Goal: Navigation & Orientation: Find specific page/section

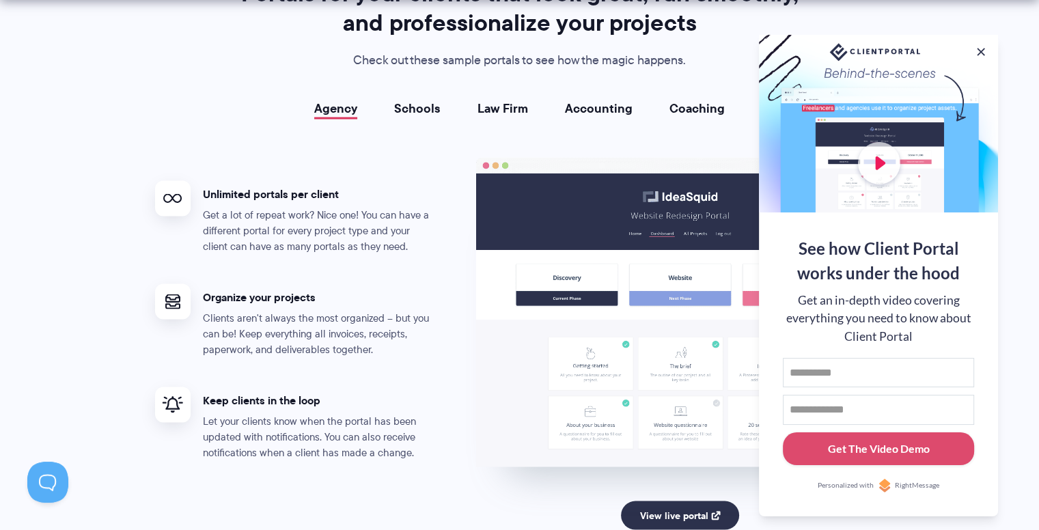
scroll to position [2508, 0]
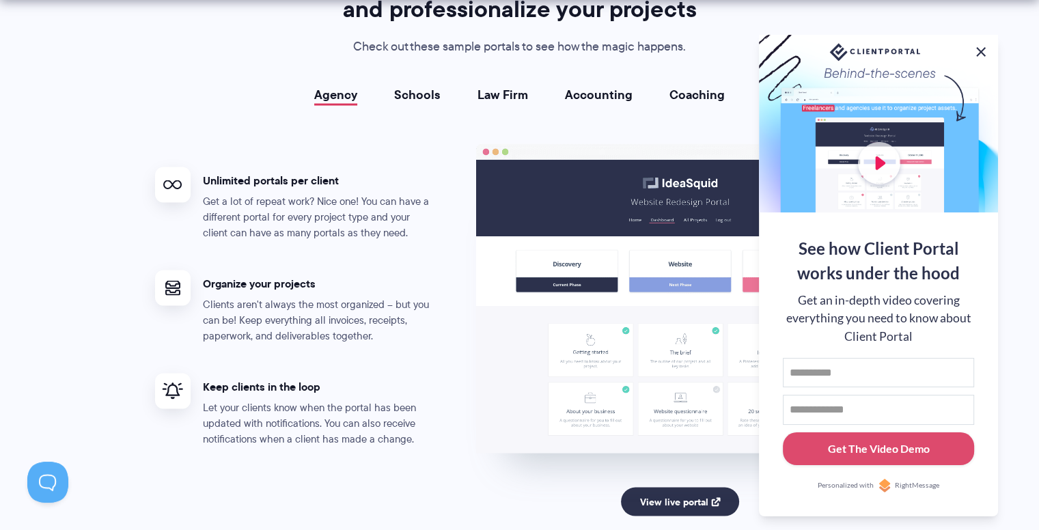
click at [980, 48] on button at bounding box center [980, 52] width 16 height 16
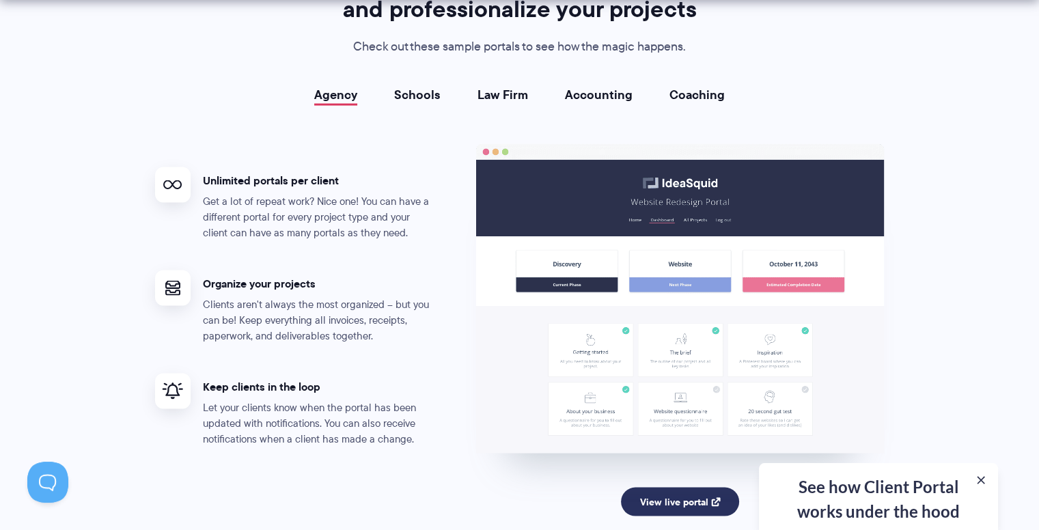
click at [674, 501] on link "View live portal" at bounding box center [680, 501] width 118 height 29
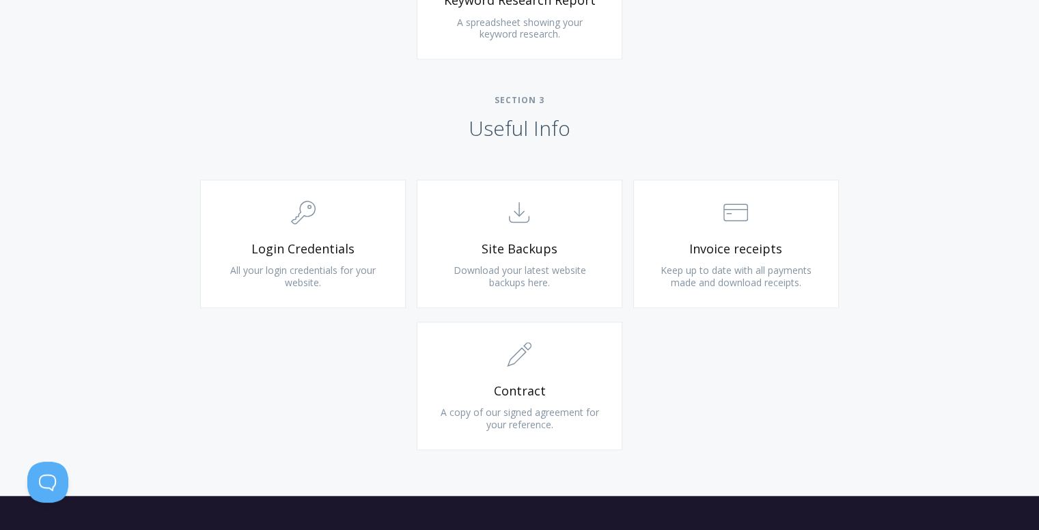
scroll to position [1210, 0]
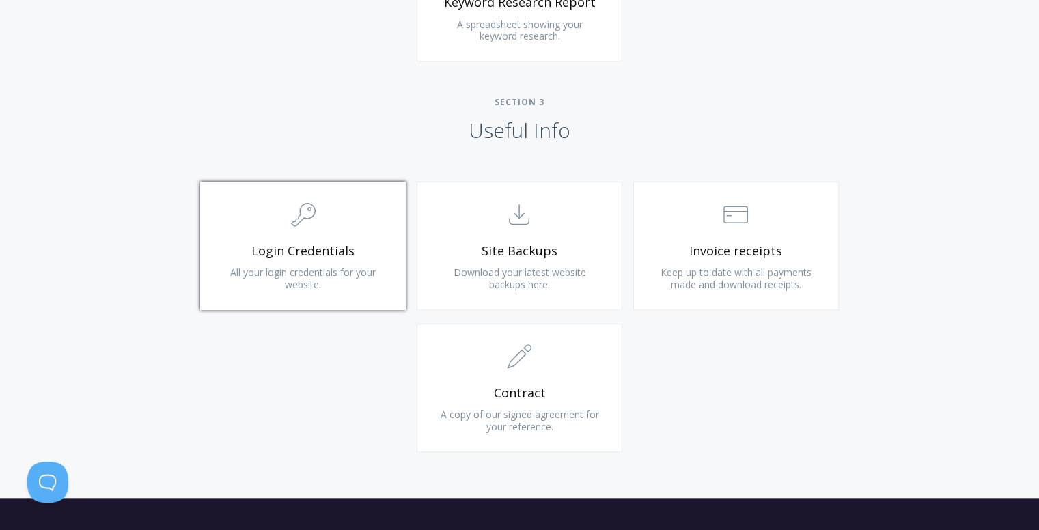
click at [304, 250] on span "Login Credentials" at bounding box center [302, 251] width 163 height 16
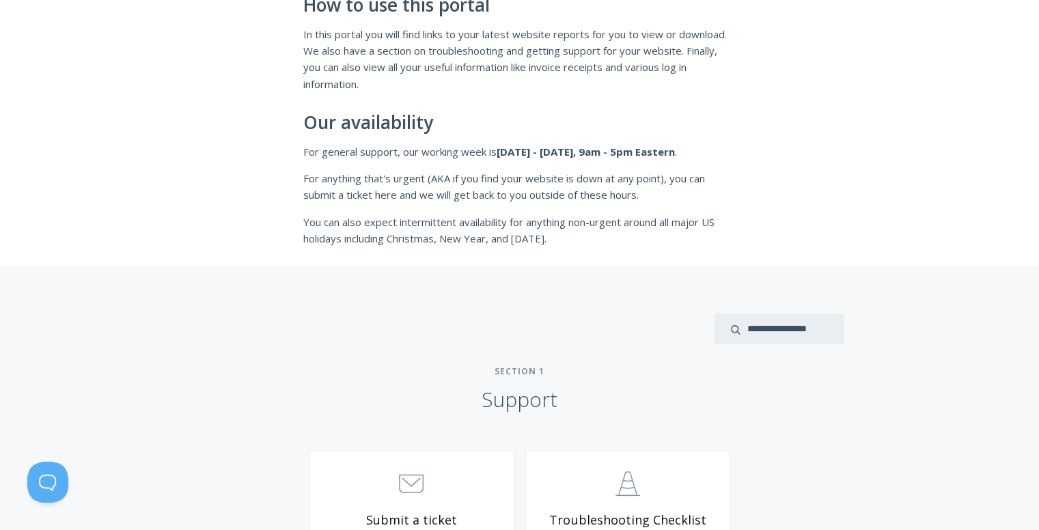
scroll to position [0, 0]
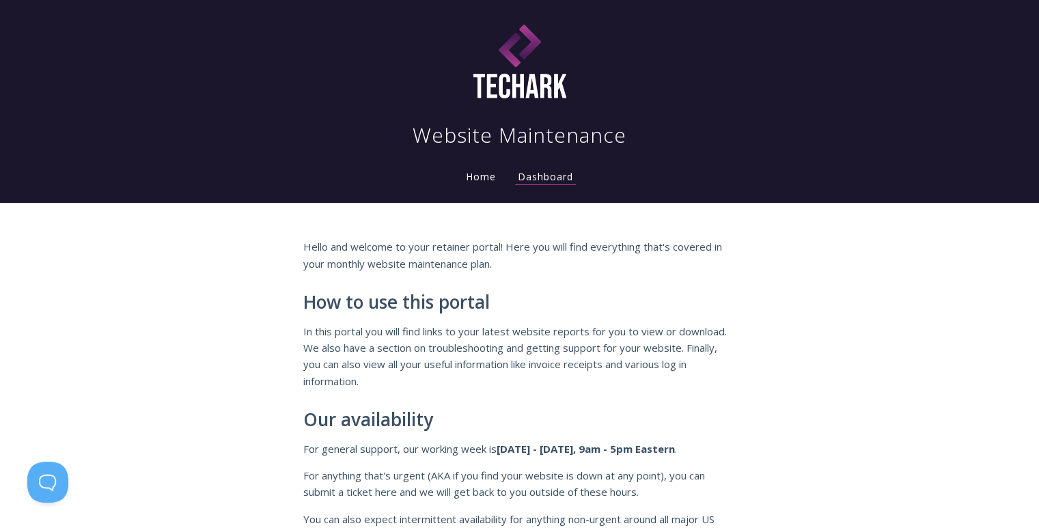
click at [475, 177] on link "Home" at bounding box center [481, 176] width 36 height 13
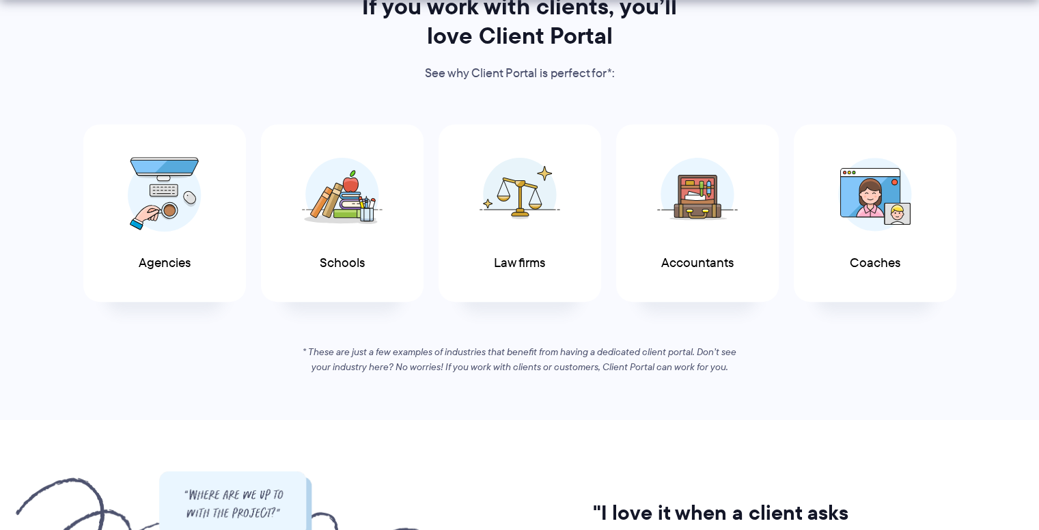
scroll to position [738, 0]
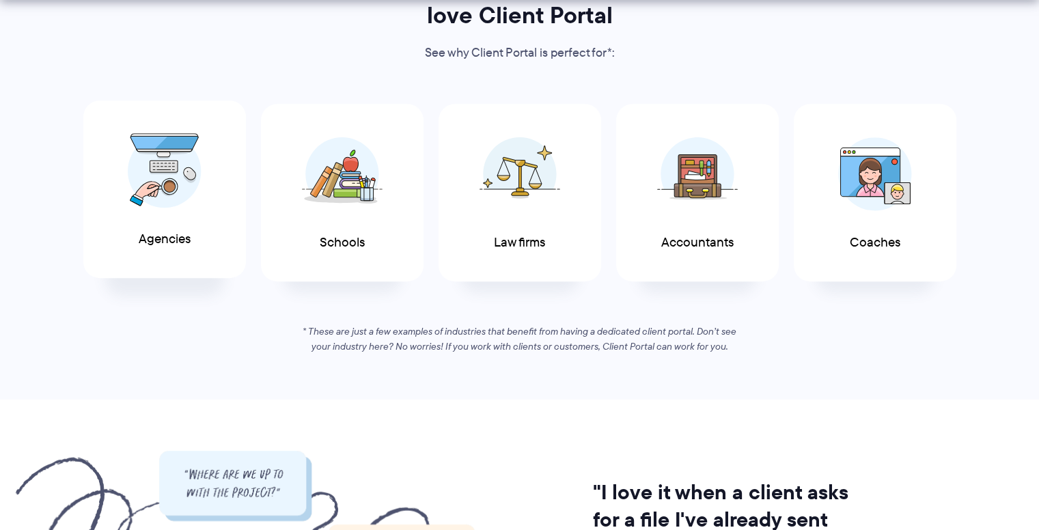
click at [208, 203] on div "Agencies" at bounding box center [164, 189] width 163 height 178
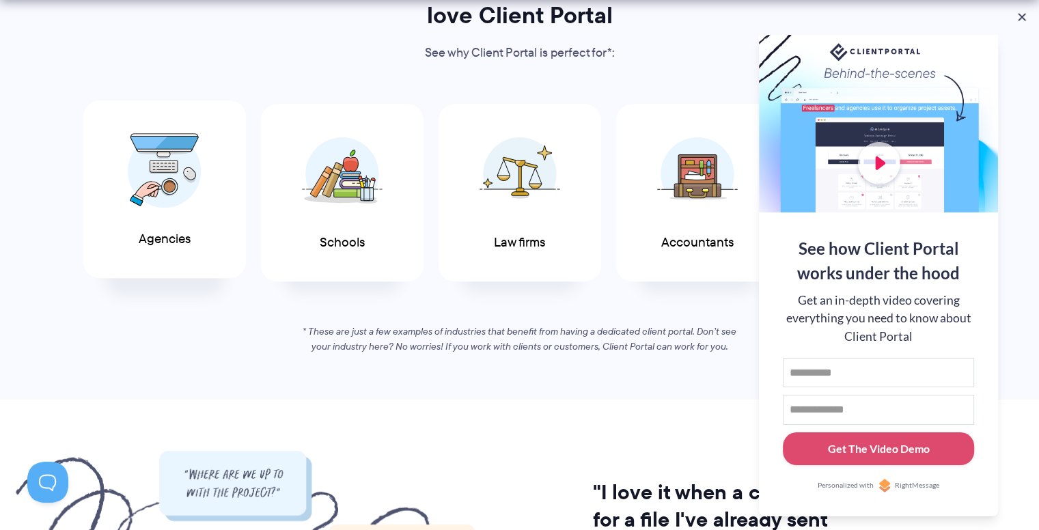
scroll to position [0, 0]
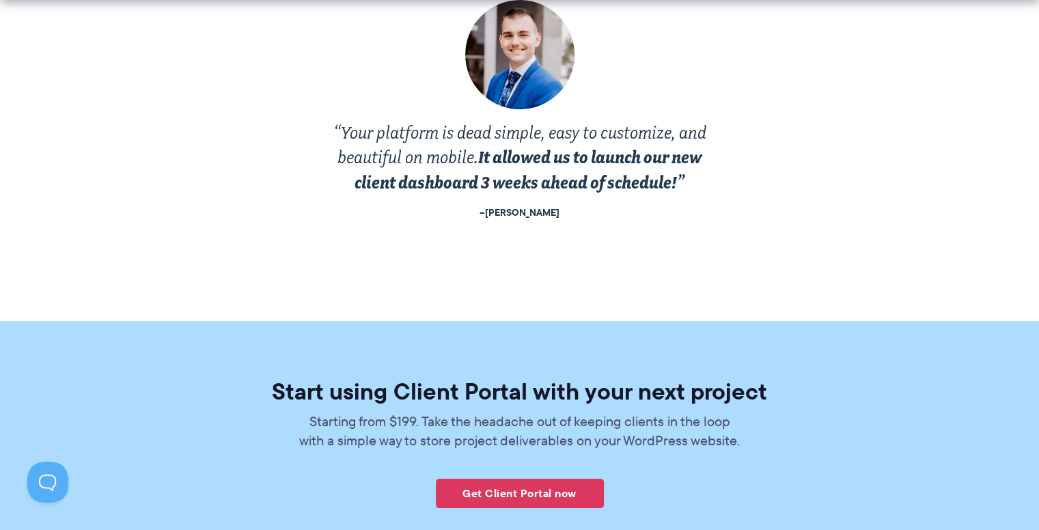
scroll to position [2756, 0]
